Goal: Find specific page/section: Find specific page/section

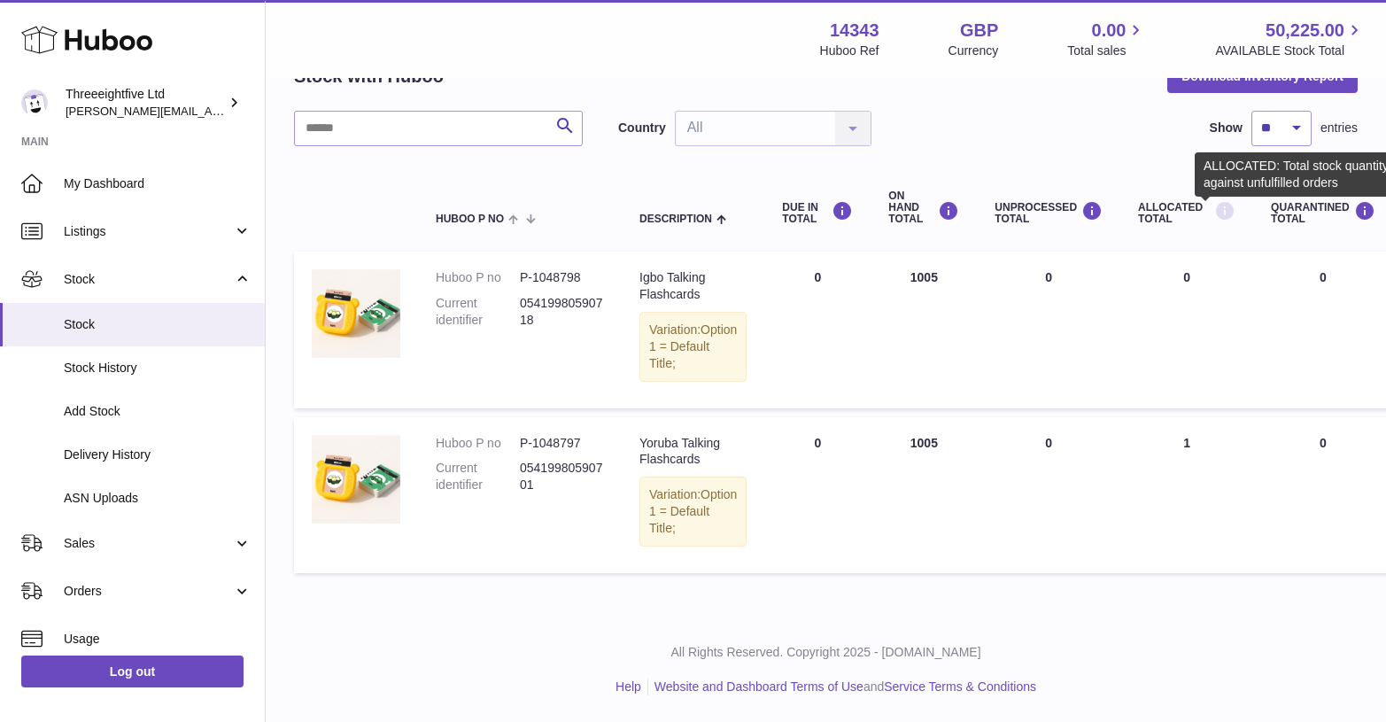
click at [1215, 200] on icon at bounding box center [1225, 211] width 21 height 22
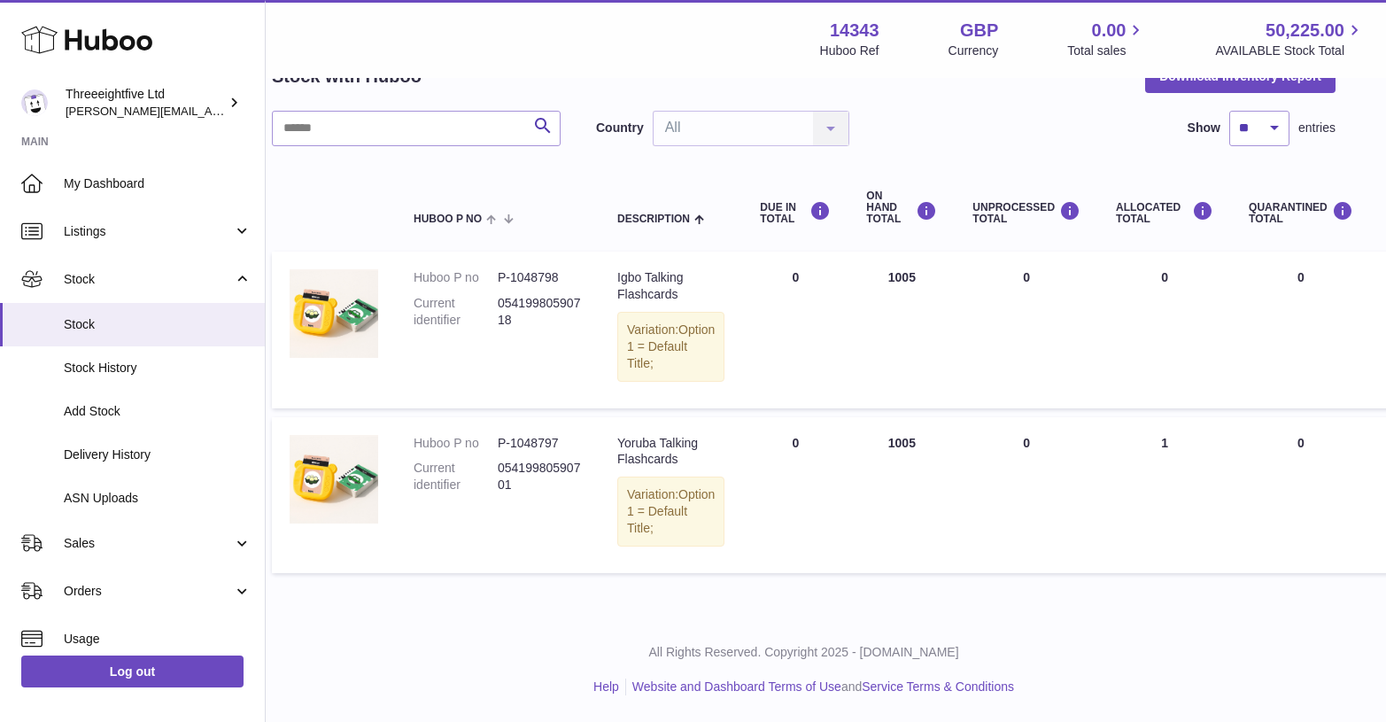
scroll to position [135, 0]
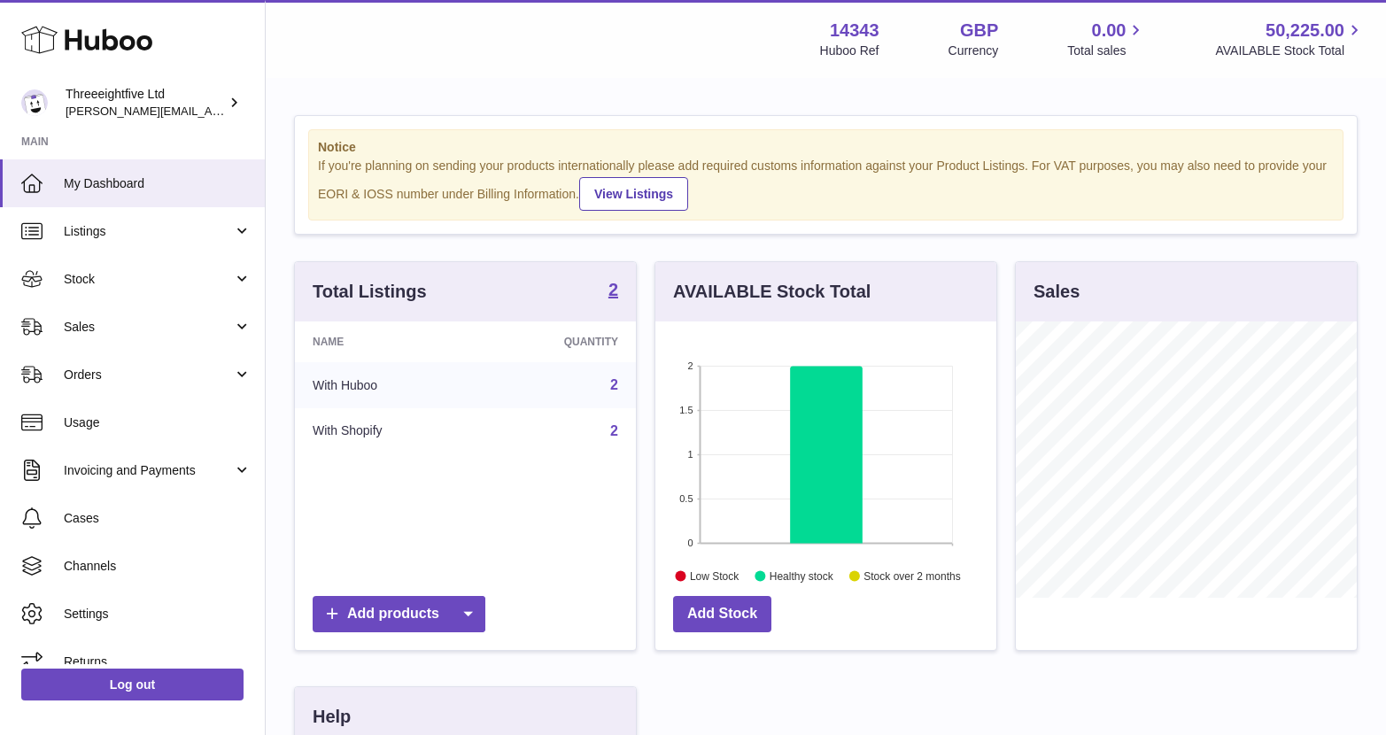
scroll to position [276, 341]
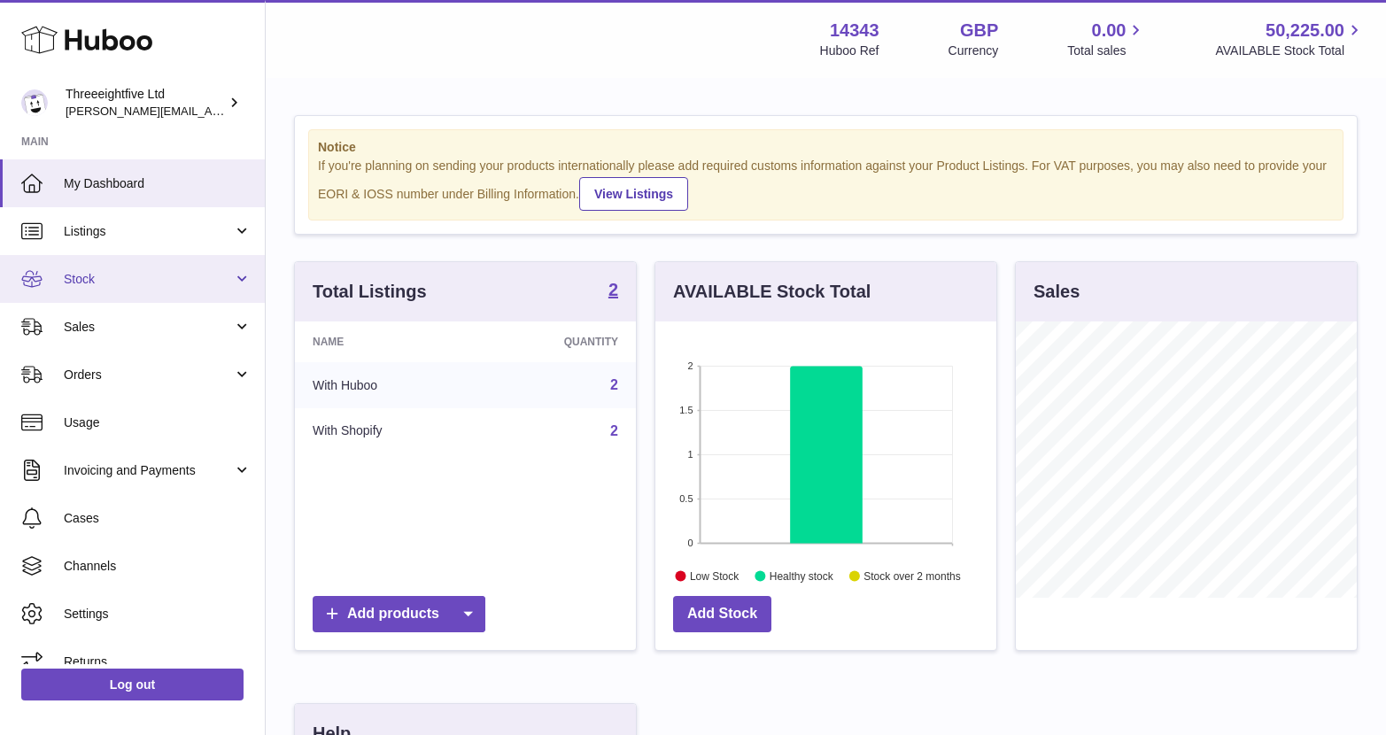
click at [203, 267] on link "Stock" at bounding box center [132, 279] width 265 height 48
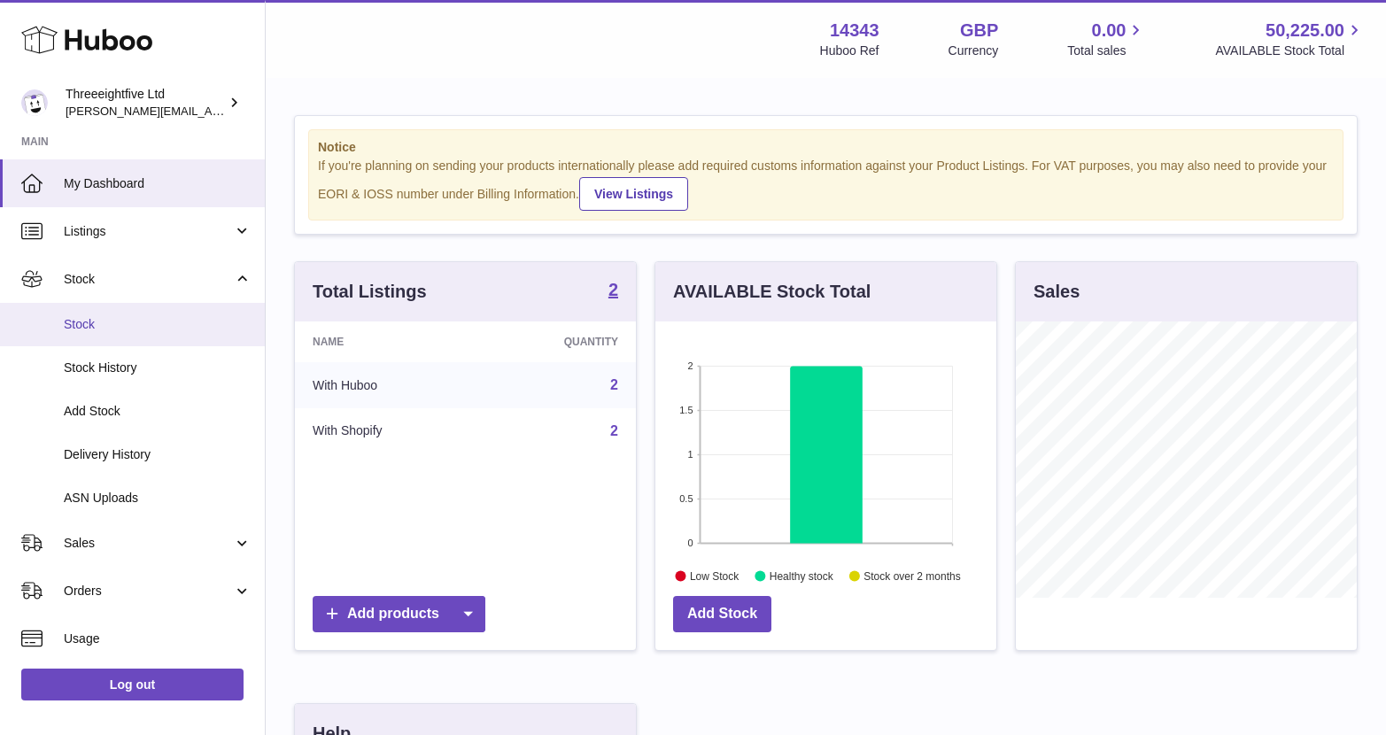
click at [157, 322] on span "Stock" at bounding box center [158, 324] width 188 height 17
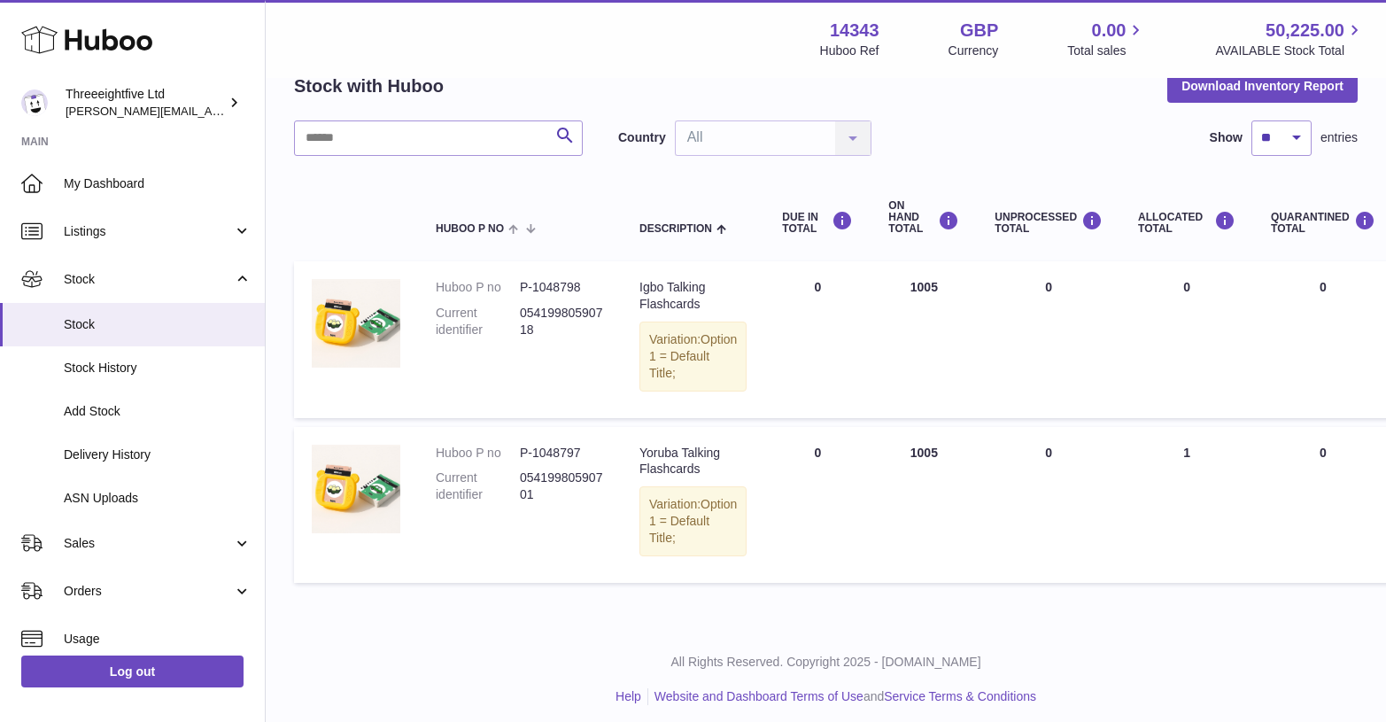
scroll to position [88, 0]
